Goal: Transaction & Acquisition: Purchase product/service

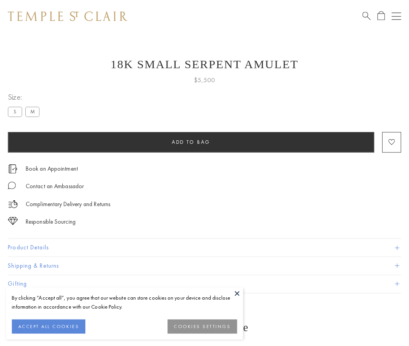
scroll to position [31, 0]
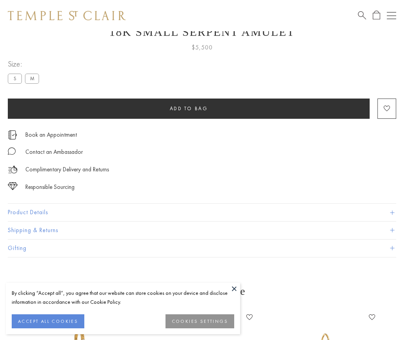
click at [188, 108] on span "Add to bag" at bounding box center [189, 108] width 38 height 7
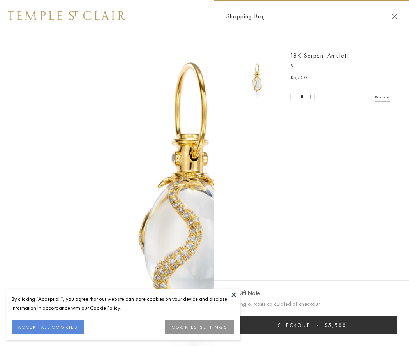
click at [312, 325] on button "Checkout $5,500" at bounding box center [312, 325] width 172 height 18
